Goal: Transaction & Acquisition: Book appointment/travel/reservation

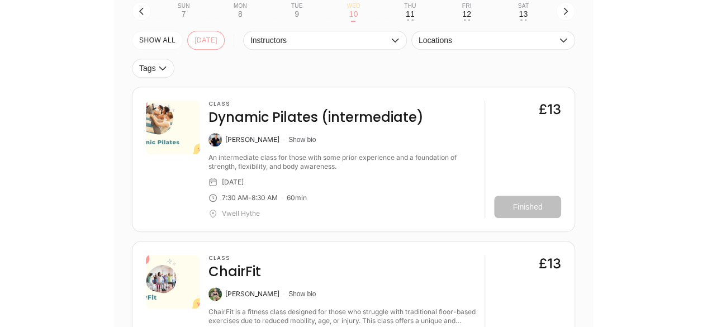
scroll to position [304, 0]
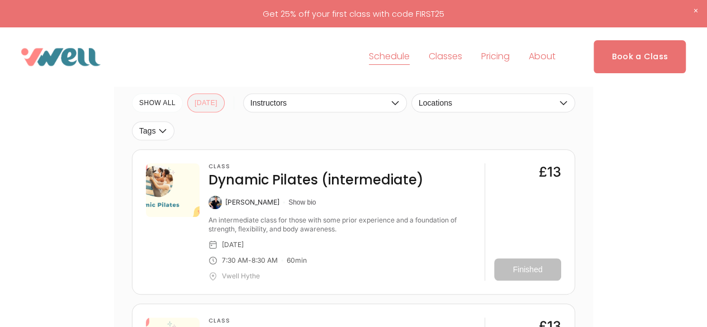
click at [191, 104] on button "[DATE]" at bounding box center [205, 102] width 37 height 19
click at [629, 54] on link "Book a Class" at bounding box center [639, 56] width 92 height 33
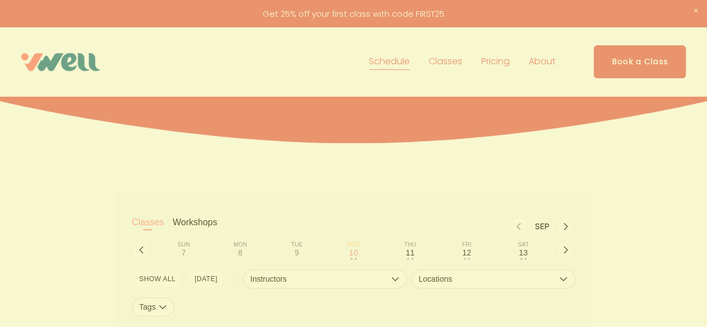
scroll to position [200, 0]
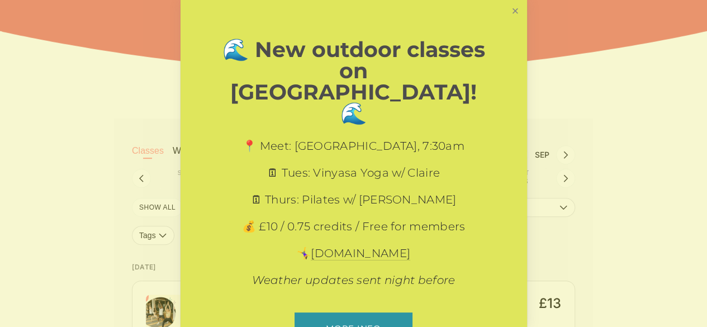
click at [505, 17] on link "Close" at bounding box center [515, 12] width 20 height 20
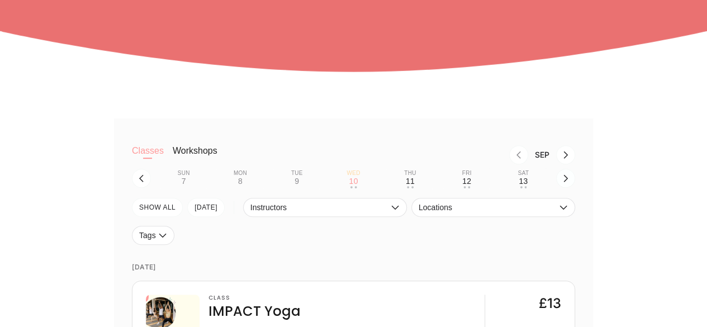
click at [562, 182] on icon "button" at bounding box center [565, 178] width 9 height 9
click at [354, 181] on div "17" at bounding box center [353, 180] width 9 height 9
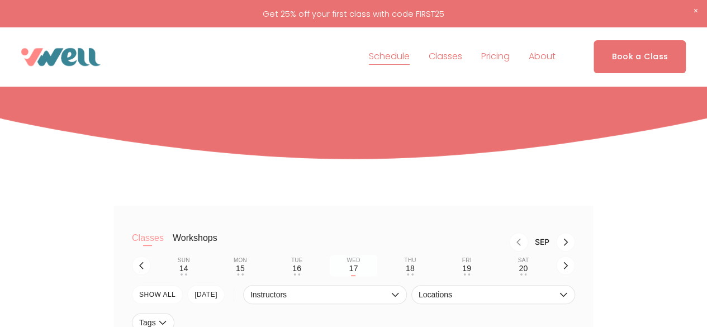
scroll to position [187, 0]
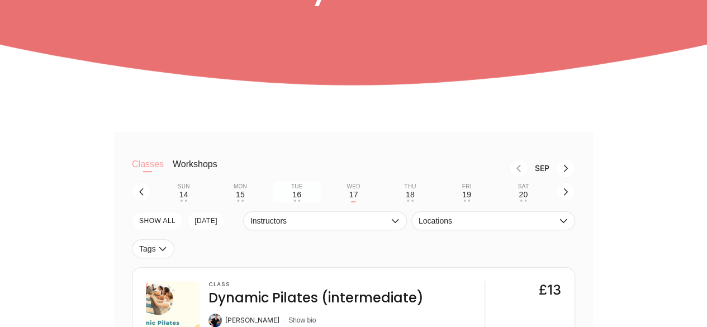
click at [302, 201] on button "Tue 16 • •" at bounding box center [296, 191] width 47 height 21
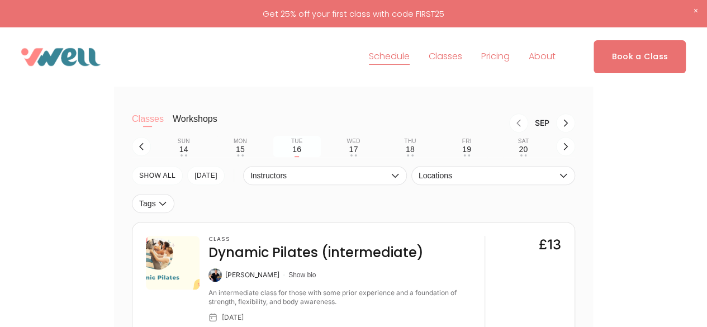
scroll to position [199, 0]
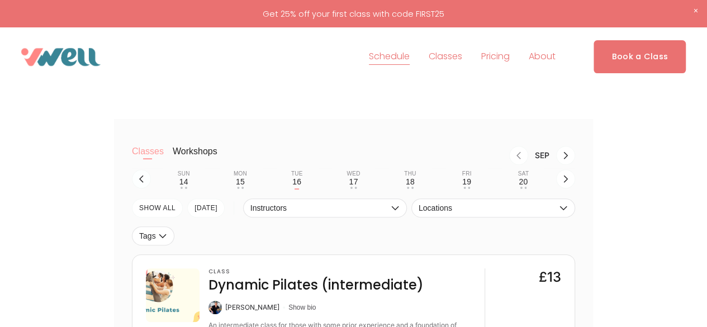
click at [137, 179] on icon "button" at bounding box center [141, 178] width 9 height 9
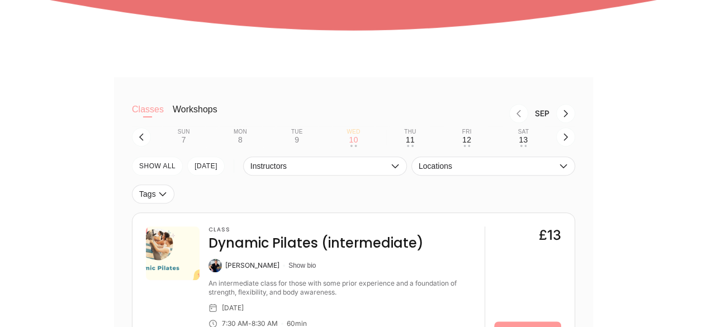
scroll to position [242, 0]
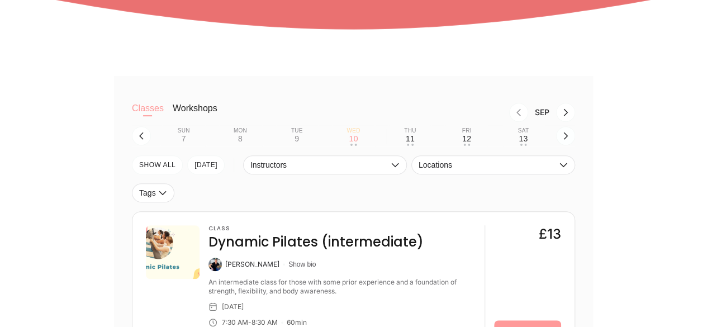
click at [563, 140] on icon "button" at bounding box center [565, 135] width 9 height 9
click at [295, 140] on div "16" at bounding box center [296, 138] width 9 height 9
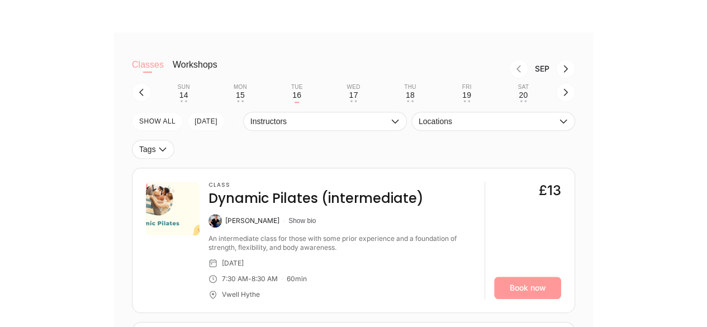
scroll to position [274, 0]
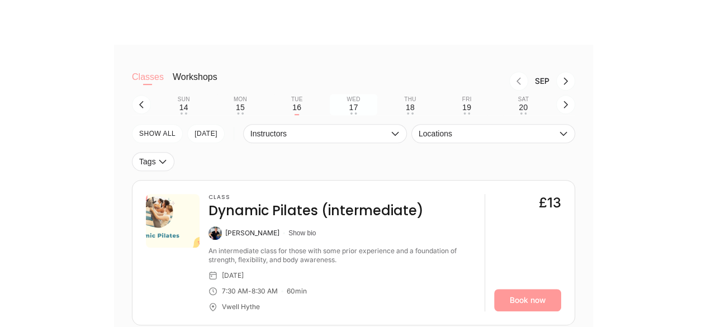
click at [354, 111] on div "17" at bounding box center [353, 107] width 9 height 9
click at [411, 112] on div "18" at bounding box center [409, 107] width 9 height 9
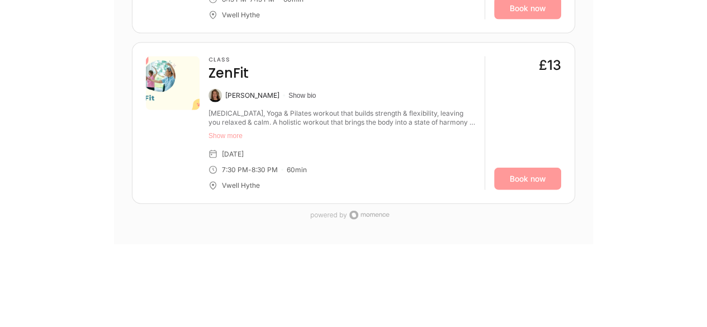
scroll to position [1262, 0]
